Goal: Task Accomplishment & Management: Complete application form

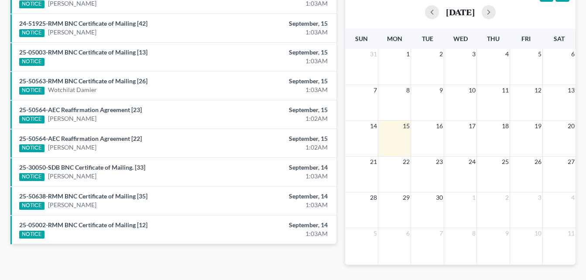
scroll to position [209, 0]
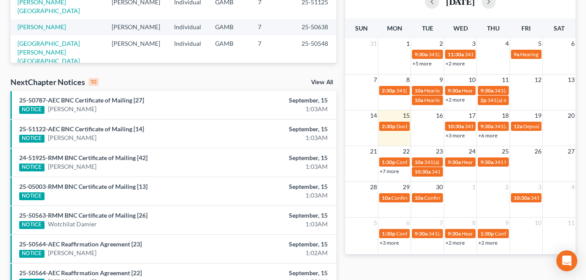
click at [341, 32] on div "Monthly Progress Bankruptcy Bankruptcy [DATE] [DATE] [DATE] [DATE] [DATE] [DATE…" at bounding box center [460, 114] width 239 height 556
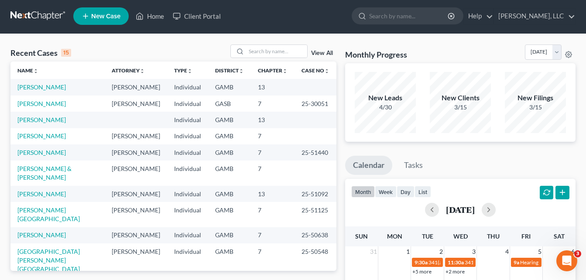
scroll to position [0, 0]
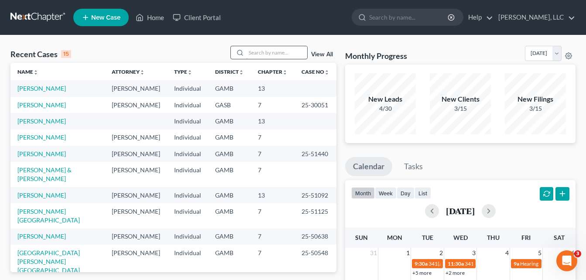
click at [278, 54] on input "search" at bounding box center [276, 52] width 61 height 13
type input "[PERSON_NAME]"
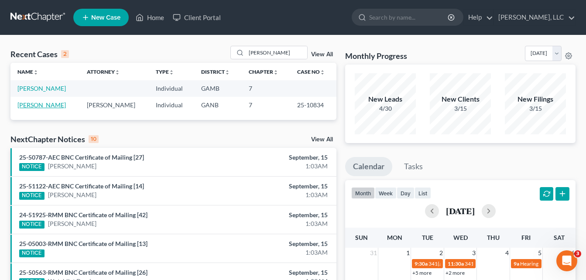
click at [38, 107] on link "[PERSON_NAME]" at bounding box center [41, 104] width 48 height 7
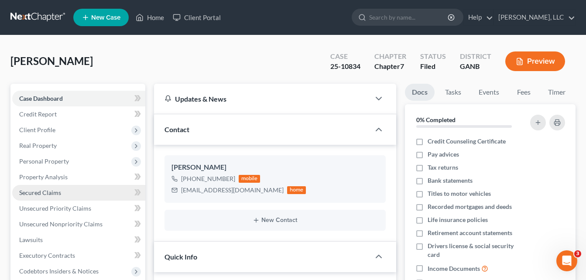
click at [37, 192] on span "Secured Claims" at bounding box center [40, 192] width 42 height 7
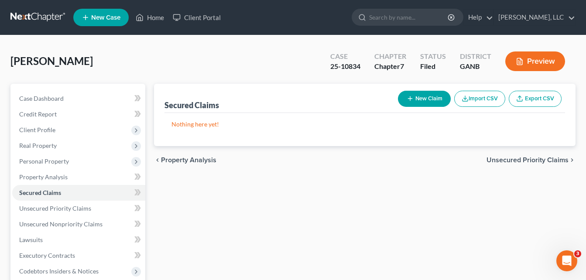
click at [159, 61] on div "[PERSON_NAME] Upgraded Case 25-10834 Chapter Chapter 7 Status Filed District GA…" at bounding box center [292, 65] width 565 height 38
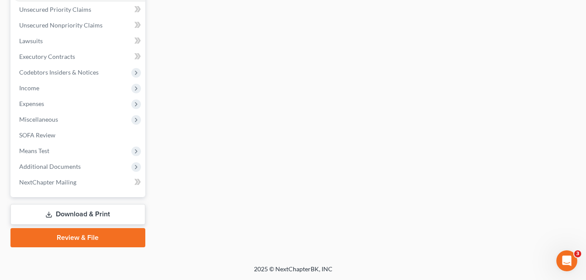
scroll to position [199, 0]
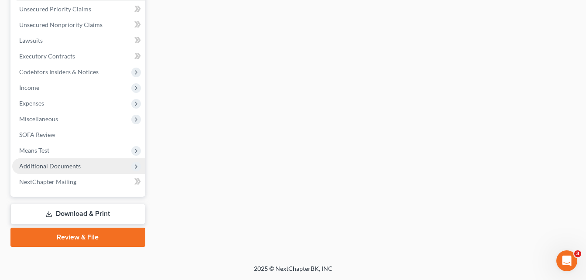
click at [42, 165] on span "Additional Documents" at bounding box center [50, 165] width 62 height 7
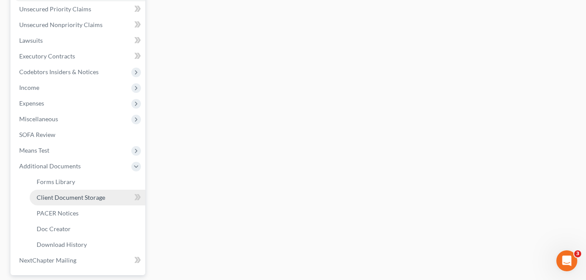
click at [86, 196] on span "Client Document Storage" at bounding box center [71, 197] width 68 height 7
select select "5"
select select "35"
select select "1"
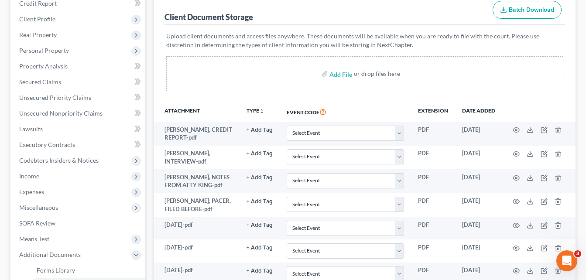
scroll to position [140, 0]
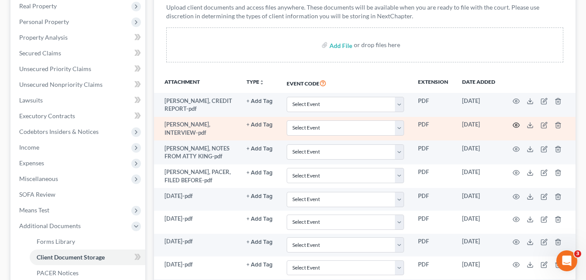
click at [517, 127] on icon "button" at bounding box center [516, 125] width 7 height 7
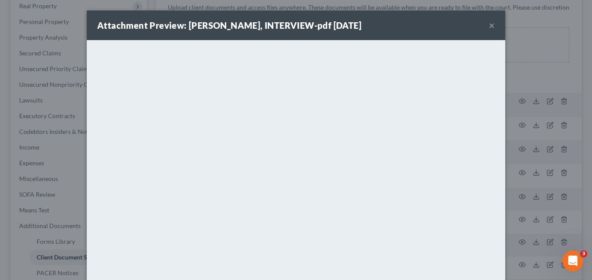
click at [489, 26] on button "×" at bounding box center [492, 25] width 6 height 10
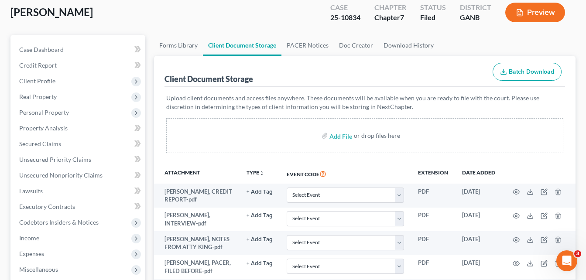
scroll to position [0, 0]
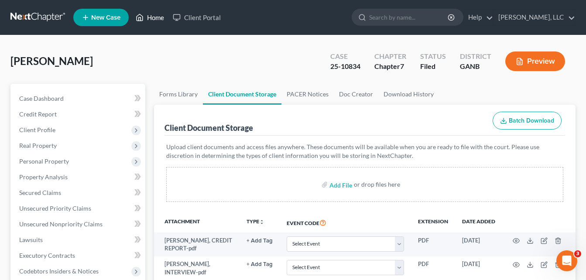
click at [154, 21] on link "Home" at bounding box center [149, 18] width 37 height 16
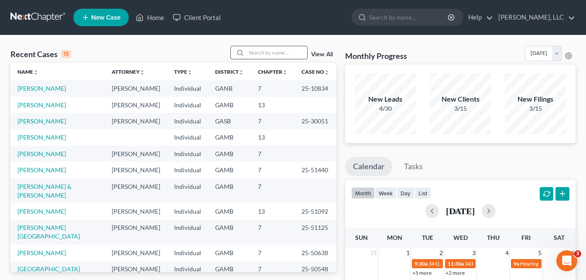
click at [264, 51] on input "search" at bounding box center [276, 52] width 61 height 13
type input "DRAYTON"
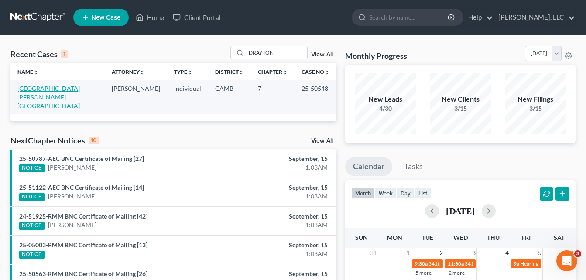
click at [55, 89] on link "[GEOGRAPHIC_DATA][PERSON_NAME][GEOGRAPHIC_DATA]" at bounding box center [48, 97] width 62 height 25
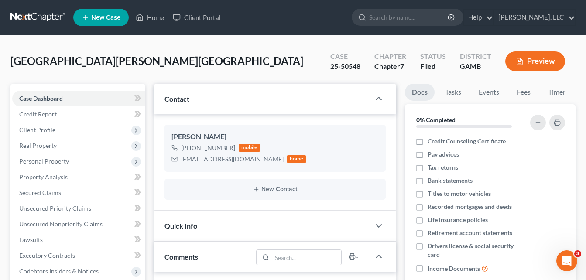
click at [149, 57] on div "[GEOGRAPHIC_DATA][PERSON_NAME] Upgraded Case 25-50548 Chapter Chapter 7 Status …" at bounding box center [292, 65] width 565 height 38
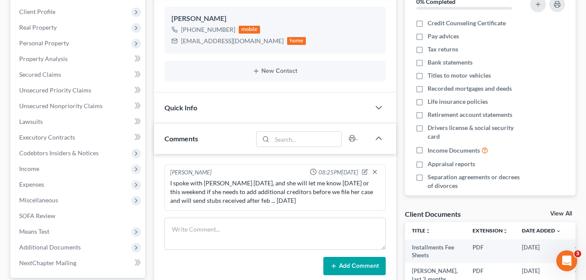
scroll to position [140, 0]
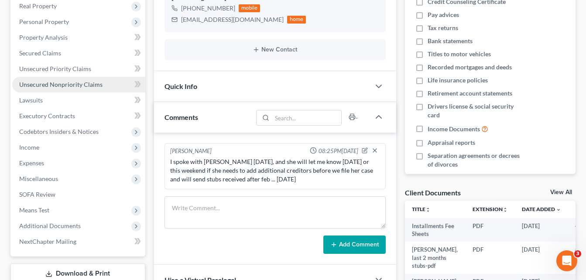
click at [54, 83] on span "Unsecured Nonpriority Claims" at bounding box center [60, 84] width 83 height 7
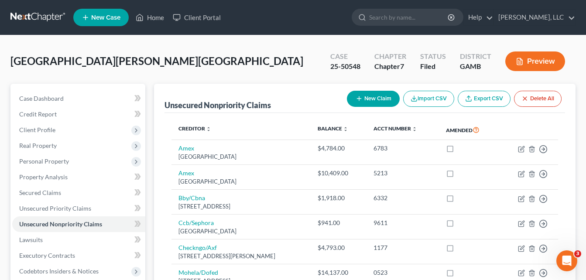
click at [156, 75] on div "[GEOGRAPHIC_DATA][PERSON_NAME] Upgraded Case 25-50548 Chapter Chapter 7 Status …" at bounding box center [292, 65] width 565 height 38
click at [143, 48] on div "[GEOGRAPHIC_DATA][PERSON_NAME] Upgraded Case 25-50548 Chapter Chapter 7 Status …" at bounding box center [292, 65] width 565 height 38
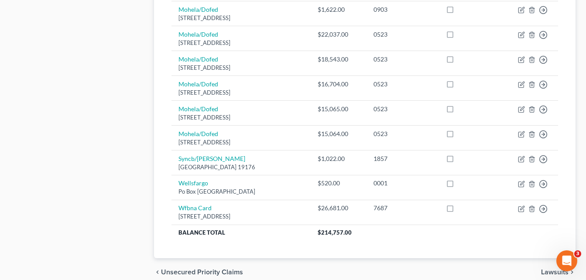
scroll to position [541, 0]
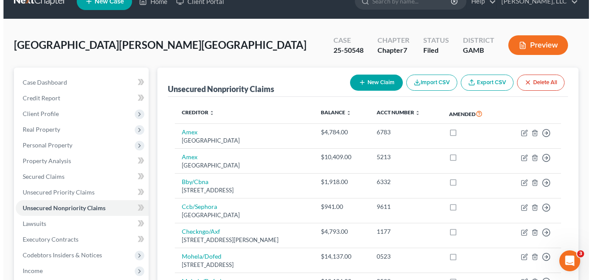
scroll to position [0, 0]
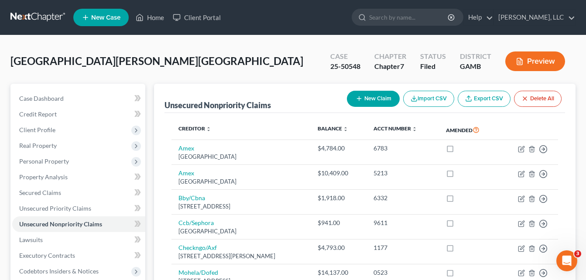
click at [367, 102] on button "New Claim" at bounding box center [373, 99] width 53 height 16
select select "0"
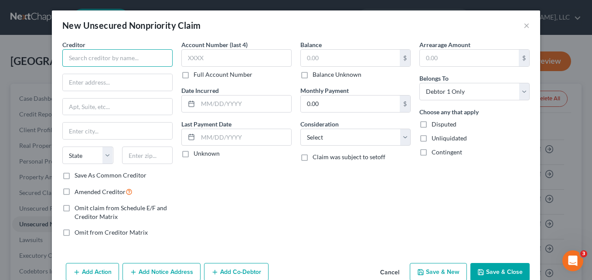
click at [102, 65] on input "text" at bounding box center [117, 57] width 110 height 17
type input "u"
type input "U.S. Department of the Treasury"
click at [123, 78] on input "text" at bounding box center [117, 82] width 109 height 17
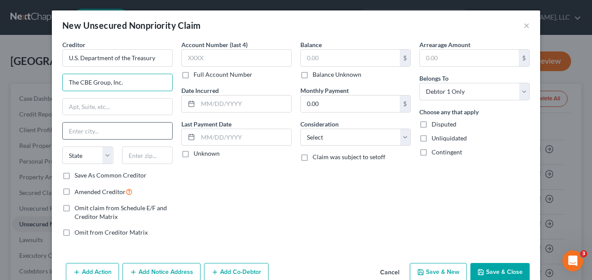
type input "The CBE Group, Inc."
type input "PO box 979110"
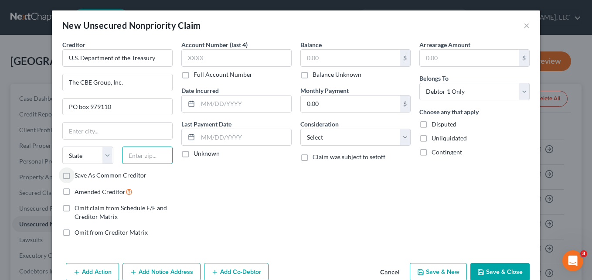
click at [133, 154] on input "text" at bounding box center [147, 155] width 51 height 17
type input "63197"
click at [177, 211] on div "Account Number (last 4) Full Account Number Date Incurred Last Payment Date Unk…" at bounding box center [236, 142] width 119 height 204
type input "Saint Louis"
select select "26"
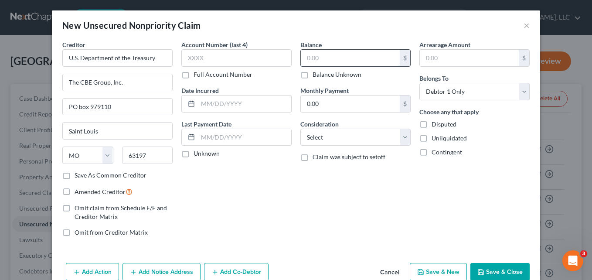
click at [321, 56] on input "text" at bounding box center [350, 58] width 99 height 17
type input "15,597.45"
click at [255, 171] on div "Account Number (last 4) Full Account Number Date Incurred Last Payment Date Unk…" at bounding box center [236, 142] width 119 height 204
click at [194, 73] on label "Full Account Number" at bounding box center [223, 74] width 59 height 9
click at [197, 73] on input "Full Account Number" at bounding box center [200, 73] width 6 height 6
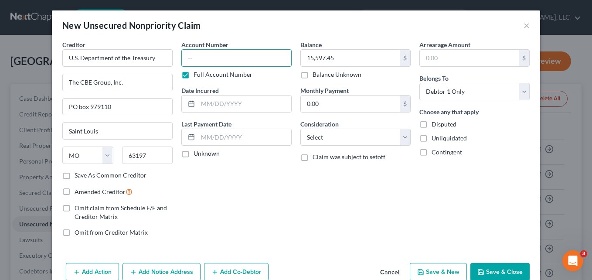
click at [195, 60] on input "text" at bounding box center [236, 57] width 110 height 17
type input "L51190162"
click at [231, 205] on div "Account Number L51190162 Full Account Number Date Incurred Last Payment Date Un…" at bounding box center [236, 142] width 119 height 204
click at [151, 273] on button "Add Notice Address" at bounding box center [162, 272] width 78 height 18
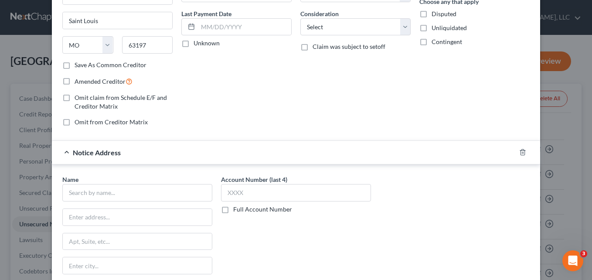
scroll to position [122, 0]
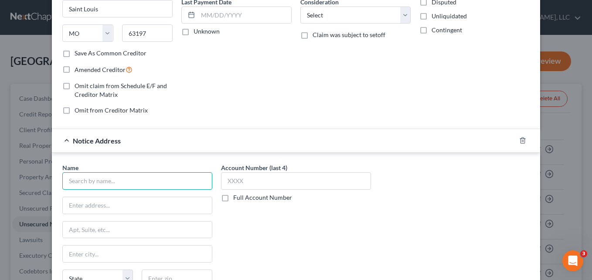
click at [113, 187] on input "text" at bounding box center [137, 180] width 150 height 17
type input "The CBE Group, Inc."
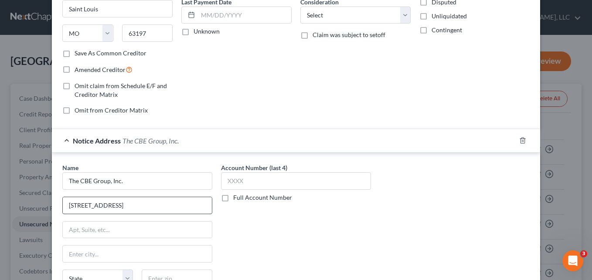
type input "[STREET_ADDRESS]"
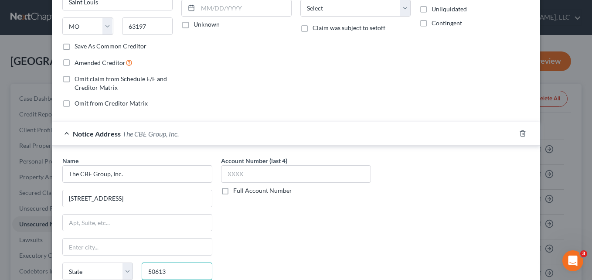
type input "50613"
click at [403, 241] on div "Name * The CBE Group, Inc. 1309 Technology Pkwy State [US_STATE] AK AR AZ CA CO…" at bounding box center [296, 229] width 476 height 147
type input "[GEOGRAPHIC_DATA]"
select select "16"
click at [403, 241] on div "Name * The CBE Group, Inc. 1309 Technology Pkwy [GEOGRAPHIC_DATA] [US_STATE] AK…" at bounding box center [296, 229] width 476 height 147
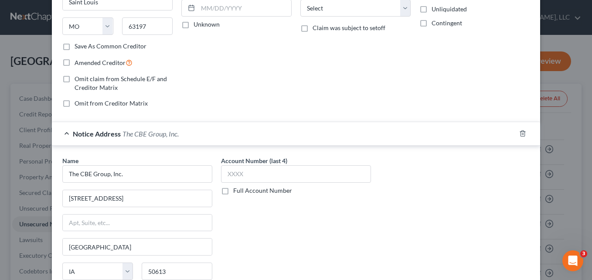
click at [403, 241] on div "Name * The CBE Group, Inc. 1309 Technology Pkwy [GEOGRAPHIC_DATA] [US_STATE] AK…" at bounding box center [296, 229] width 476 height 147
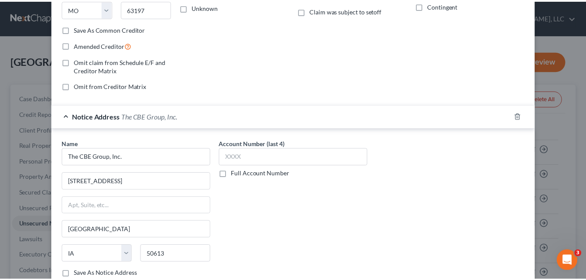
scroll to position [207, 0]
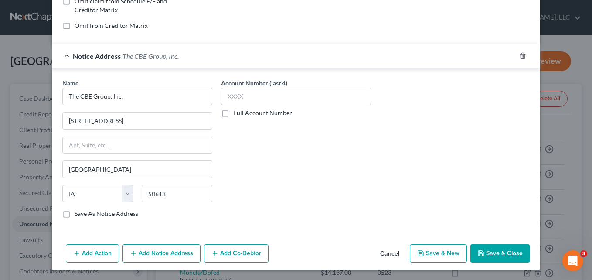
click at [496, 251] on button "Save & Close" at bounding box center [500, 253] width 59 height 18
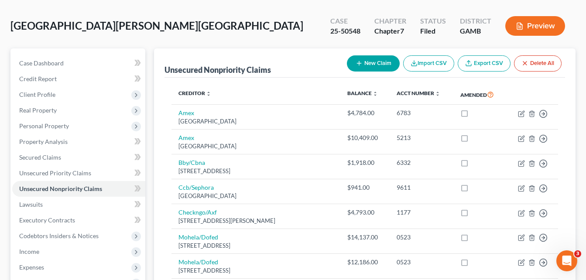
scroll to position [0, 0]
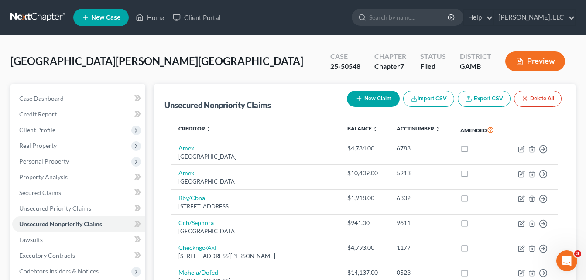
click at [530, 62] on button "Preview" at bounding box center [535, 61] width 60 height 20
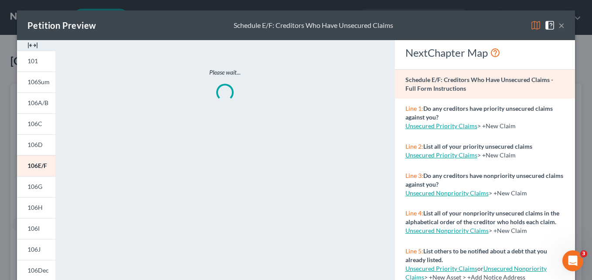
click at [561, 27] on button "×" at bounding box center [562, 25] width 6 height 10
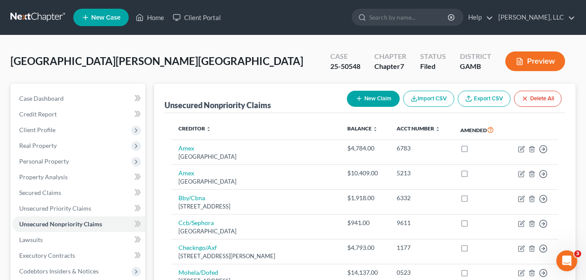
click at [192, 64] on div "[GEOGRAPHIC_DATA][PERSON_NAME] Upgraded Case 25-50548 Chapter Chapter 7 Status …" at bounding box center [292, 65] width 565 height 38
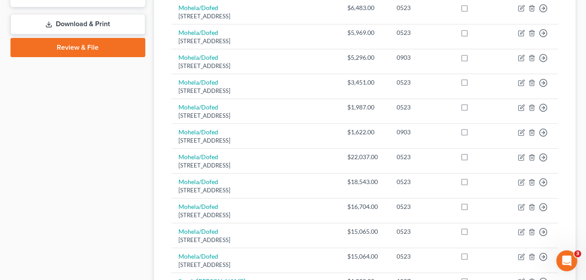
scroll to position [349, 0]
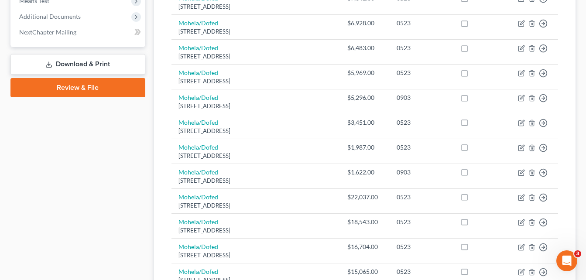
click at [68, 65] on link "Download & Print" at bounding box center [77, 64] width 135 height 21
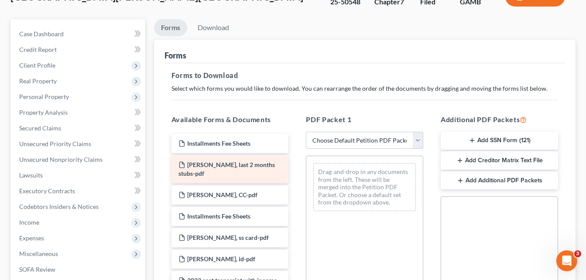
scroll to position [105, 0]
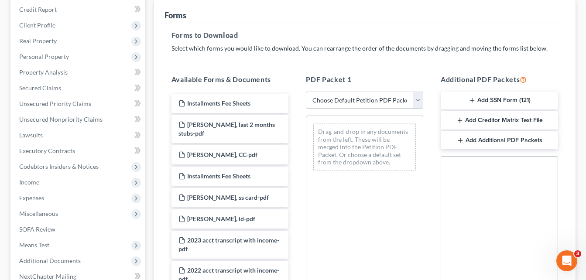
click at [369, 98] on select "Choose Default Petition PDF Packet Complete Bankruptcy Petition (all forms and …" at bounding box center [364, 100] width 117 height 17
select select "2"
click at [306, 92] on select "Choose Default Petition PDF Packet Complete Bankruptcy Petition (all forms and …" at bounding box center [364, 100] width 117 height 17
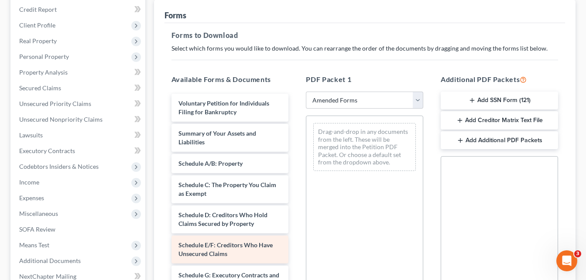
click at [223, 251] on span "Schedule E/F: Creditors Who Have Unsecured Claims" at bounding box center [225, 249] width 94 height 16
click at [222, 252] on span "Schedule E/F: Creditors Who Have Unsecured Claims" at bounding box center [225, 249] width 94 height 16
click at [231, 245] on span "Schedule E/F: Creditors Who Have Unsecured Claims" at bounding box center [225, 249] width 94 height 16
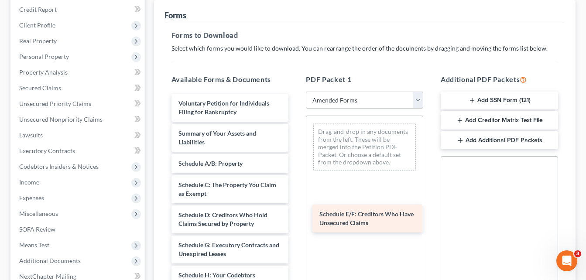
drag, startPoint x: 231, startPoint y: 245, endPoint x: 372, endPoint y: 214, distance: 144.2
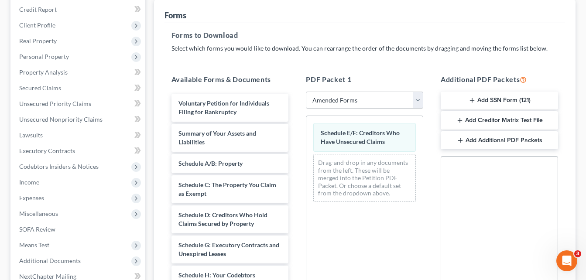
click at [151, 196] on div "Forms Download Forms Forms to Download Select which forms you would like to dow…" at bounding box center [365, 190] width 430 height 422
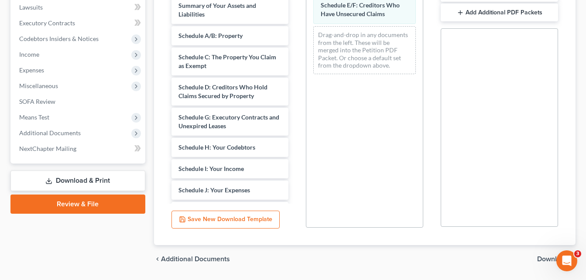
scroll to position [259, 0]
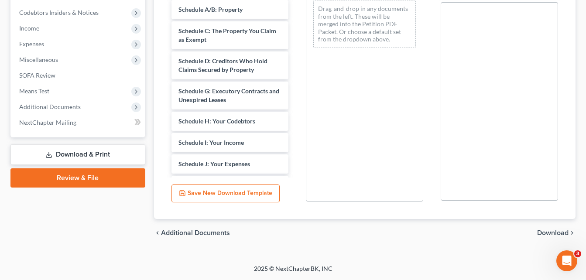
click at [554, 234] on span "Download" at bounding box center [552, 232] width 31 height 7
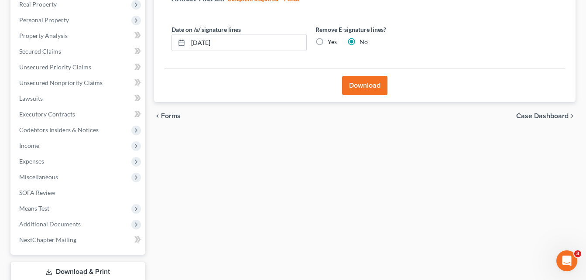
scroll to position [89, 0]
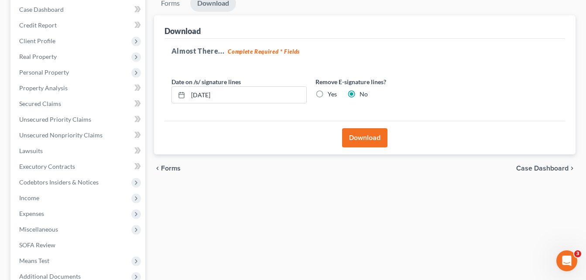
click at [376, 138] on button "Download" at bounding box center [364, 137] width 45 height 19
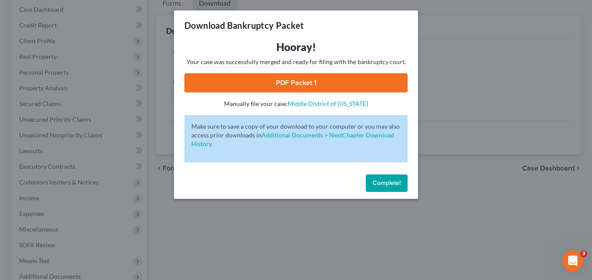
click at [305, 85] on link "PDF Packet 1" at bounding box center [296, 82] width 223 height 19
drag, startPoint x: 382, startPoint y: 186, endPoint x: 158, endPoint y: 30, distance: 272.5
click at [382, 186] on span "Complete!" at bounding box center [387, 182] width 28 height 7
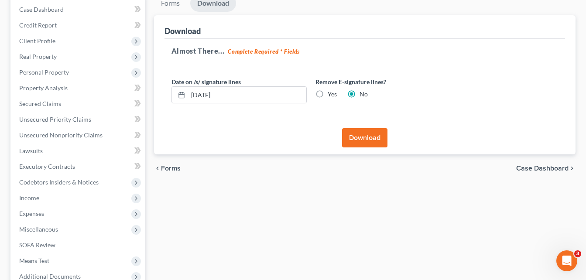
click at [154, 24] on div "Download Almost There... Complete Required * Fields Date on /s/ signature lines…" at bounding box center [364, 85] width 421 height 140
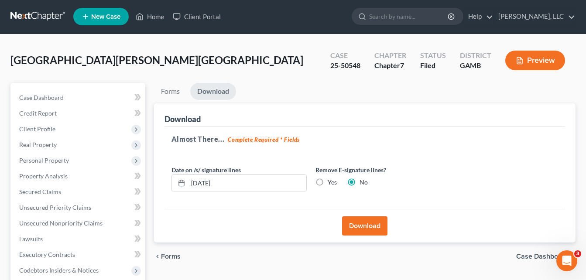
scroll to position [0, 0]
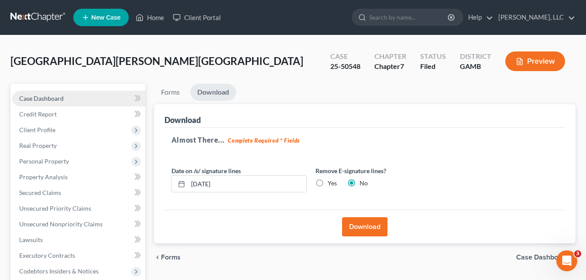
click at [43, 99] on span "Case Dashboard" at bounding box center [41, 98] width 44 height 7
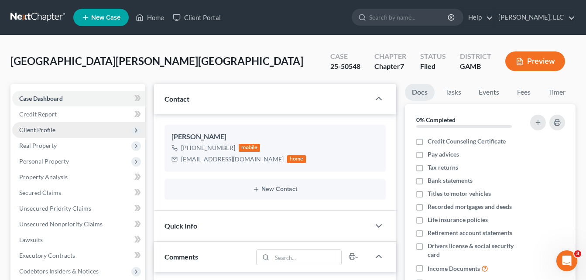
click at [34, 131] on span "Client Profile" at bounding box center [37, 129] width 36 height 7
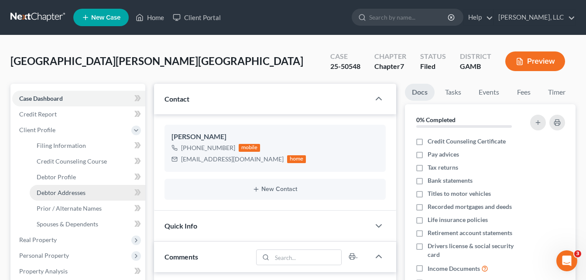
click at [50, 196] on span "Debtor Addresses" at bounding box center [61, 192] width 49 height 7
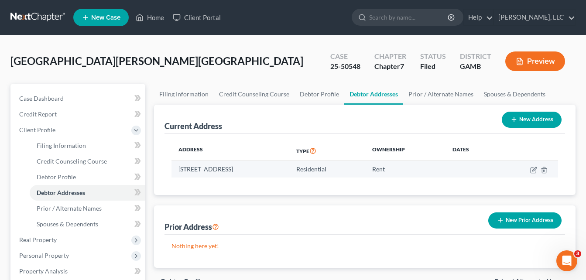
drag, startPoint x: 178, startPoint y: 169, endPoint x: 302, endPoint y: 172, distance: 124.8
click at [289, 172] on td "[STREET_ADDRESS]" at bounding box center [230, 169] width 118 height 17
copy td "[STREET_ADDRESS]"
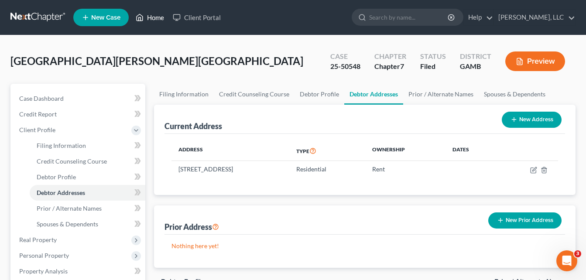
click at [148, 20] on link "Home" at bounding box center [149, 18] width 37 height 16
